Goal: Information Seeking & Learning: Understand process/instructions

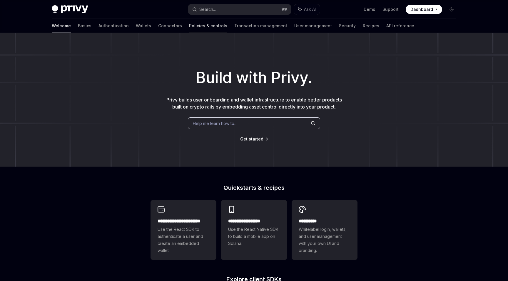
click at [189, 23] on link "Policies & controls" at bounding box center [208, 26] width 38 height 14
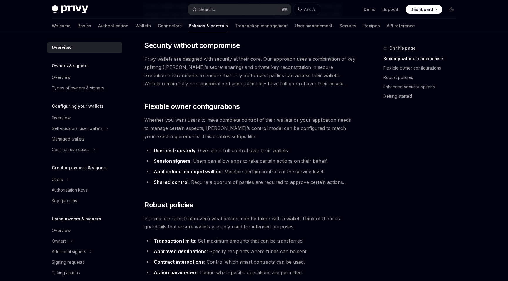
scroll to position [66, 0]
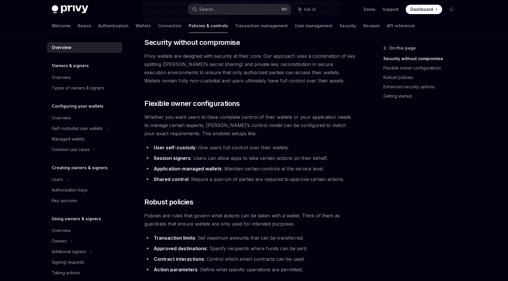
click at [222, 182] on li "Shared control : Require a quorum of parties are required to approve certain ac…" at bounding box center [250, 179] width 212 height 8
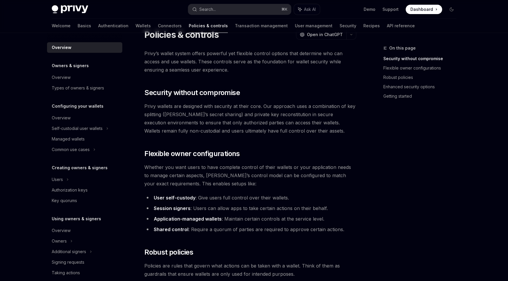
scroll to position [0, 0]
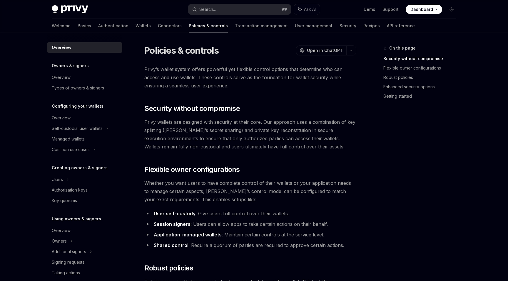
click at [201, 87] on span "Privy’s wallet system offers powerful yet flexible control options that determi…" at bounding box center [250, 77] width 212 height 25
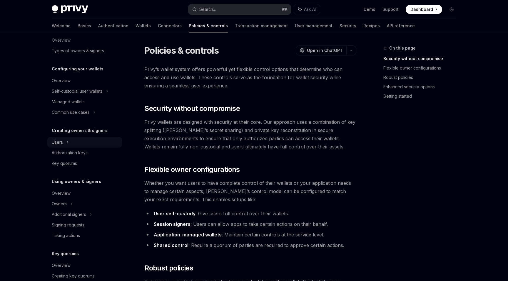
scroll to position [39, 0]
click at [97, 150] on div "Authorization keys" at bounding box center [85, 151] width 67 height 7
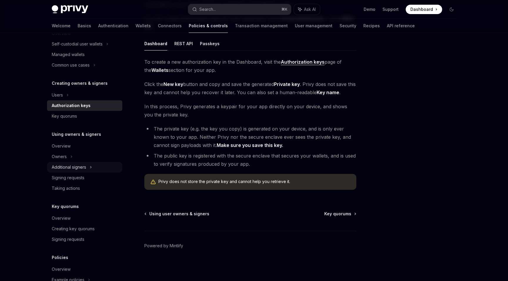
scroll to position [95, 0]
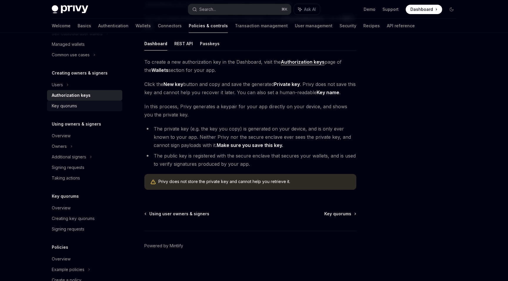
click at [81, 104] on div "Key quorums" at bounding box center [85, 106] width 67 height 7
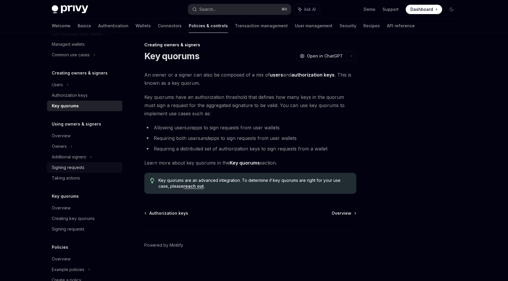
scroll to position [132, 0]
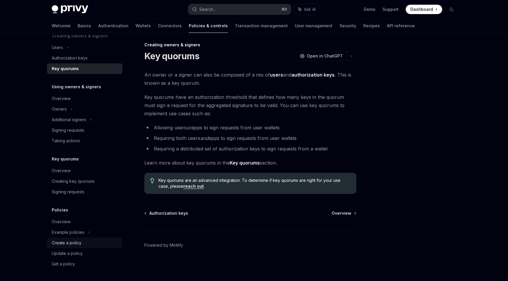
click at [94, 243] on div "Create a policy" at bounding box center [85, 243] width 67 height 7
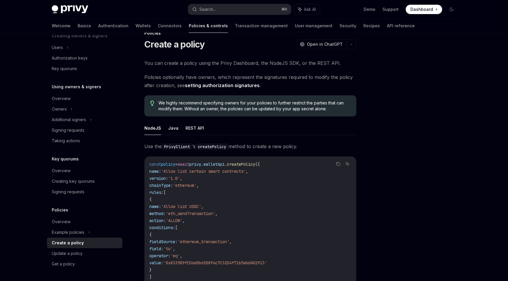
scroll to position [10, 0]
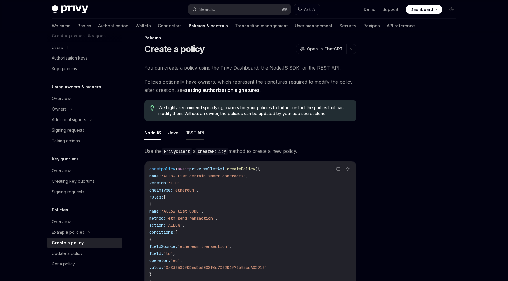
click at [191, 133] on button "REST API" at bounding box center [194, 133] width 19 height 14
type textarea "*"
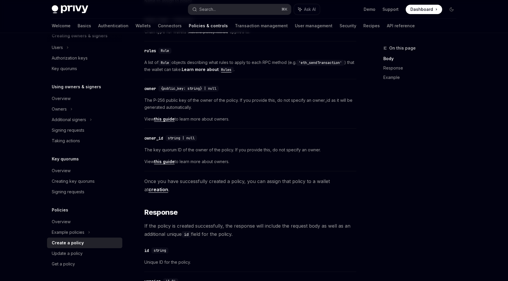
scroll to position [322, 0]
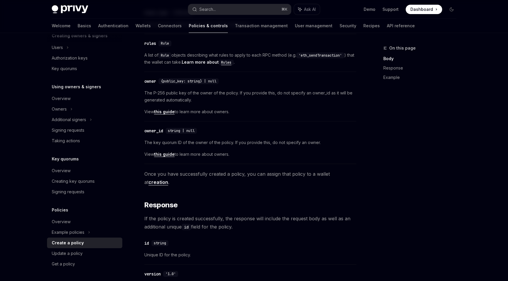
click at [207, 176] on span "Once you have successfully created a policy, you can assign that policy to a wa…" at bounding box center [250, 178] width 212 height 16
click at [206, 176] on span "Once you have successfully created a policy, you can assign that policy to a wa…" at bounding box center [250, 178] width 212 height 16
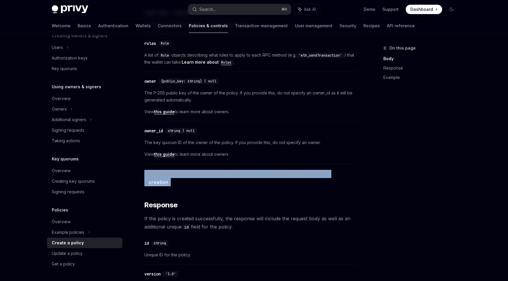
click at [189, 174] on span "Once you have successfully created a policy, you can assign that policy to a wa…" at bounding box center [250, 178] width 212 height 16
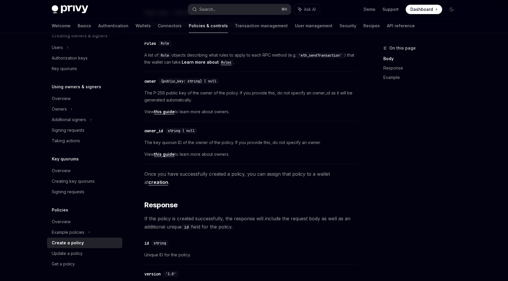
click at [177, 174] on span "Once you have successfully created a policy, you can assign that policy to a wa…" at bounding box center [250, 178] width 212 height 16
click at [170, 176] on span "Once you have successfully created a policy, you can assign that policy to a wa…" at bounding box center [250, 178] width 212 height 16
click at [185, 176] on span "Once you have successfully created a policy, you can assign that policy to a wa…" at bounding box center [250, 178] width 212 height 16
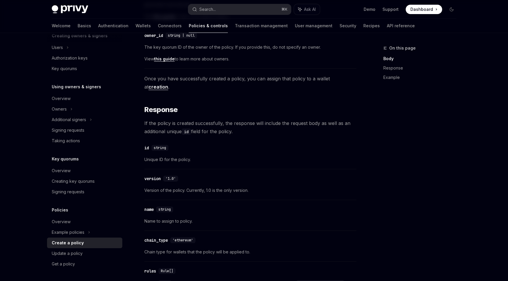
scroll to position [0, 0]
